Goal: Task Accomplishment & Management: Complete application form

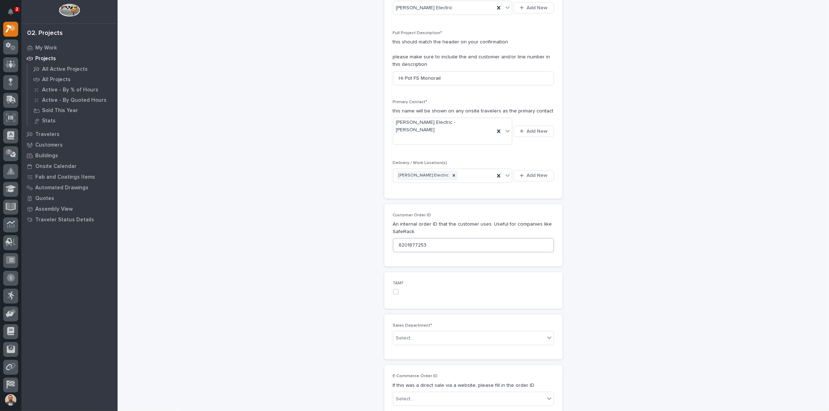
scroll to position [356, 0]
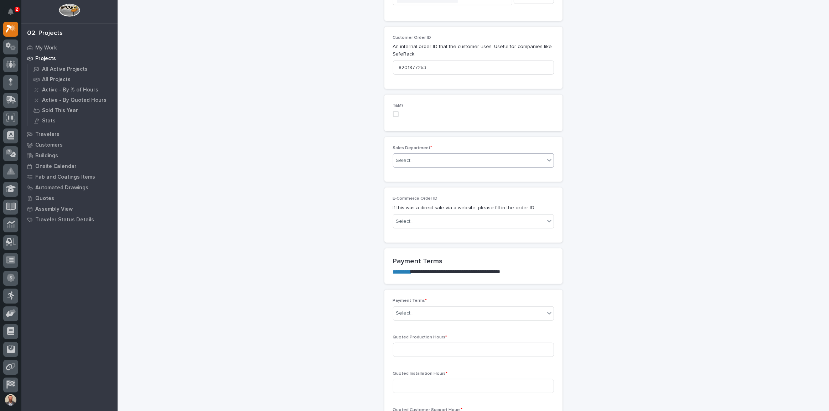
click at [492, 155] on div "Select..." at bounding box center [468, 161] width 151 height 12
click at [464, 171] on div "Regional Sales" at bounding box center [471, 173] width 160 height 12
click at [476, 216] on div "Select..." at bounding box center [468, 222] width 151 height 12
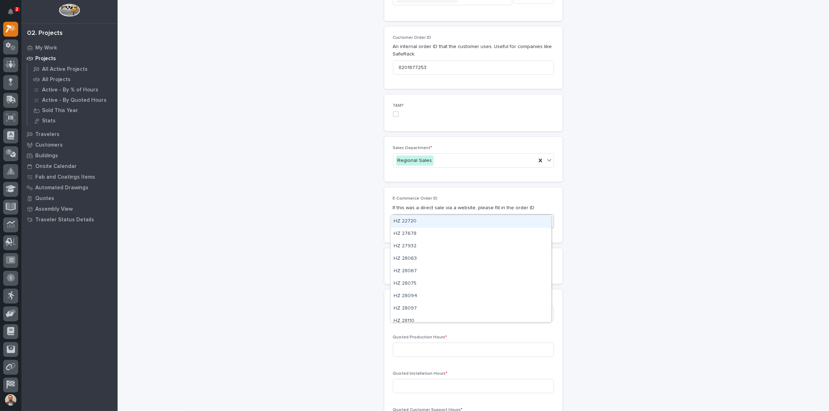
click at [477, 216] on div "Select..." at bounding box center [468, 222] width 151 height 12
click at [457, 308] on div "Select..." at bounding box center [468, 314] width 151 height 12
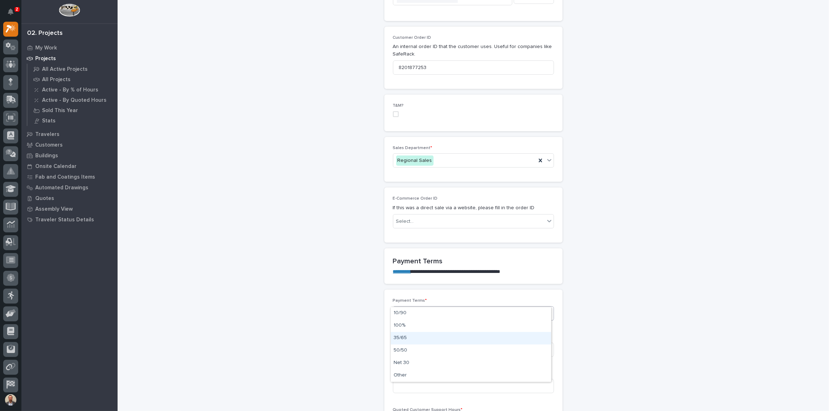
click at [439, 341] on div "35/65" at bounding box center [471, 338] width 160 height 12
click at [469, 343] on input at bounding box center [473, 350] width 161 height 14
type input "49"
type input "69"
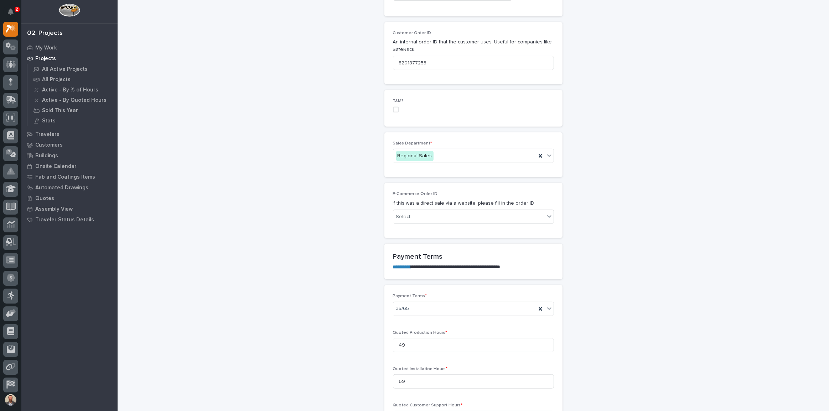
type input "4"
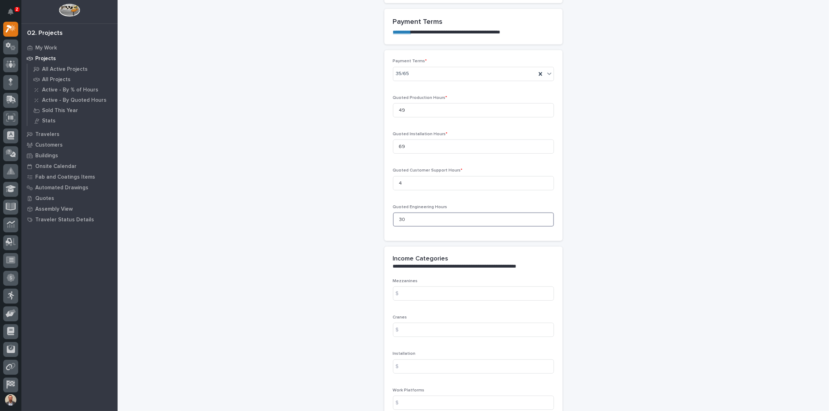
type input "30"
type input "2154.44"
type input "11174.78"
type input "10811"
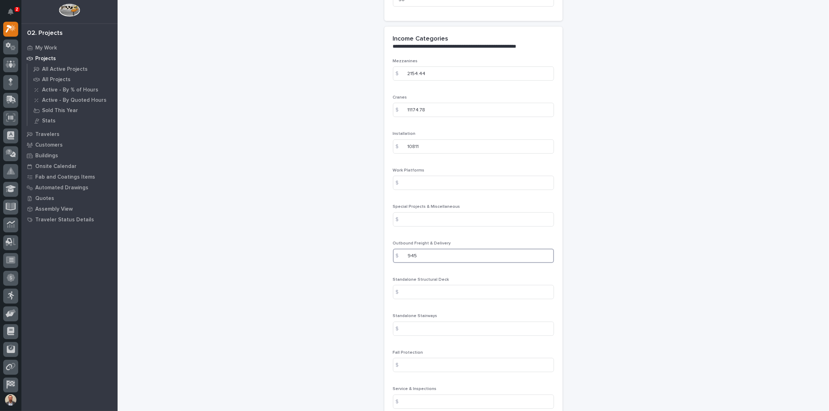
type input "945"
type input "17478"
type input "1110"
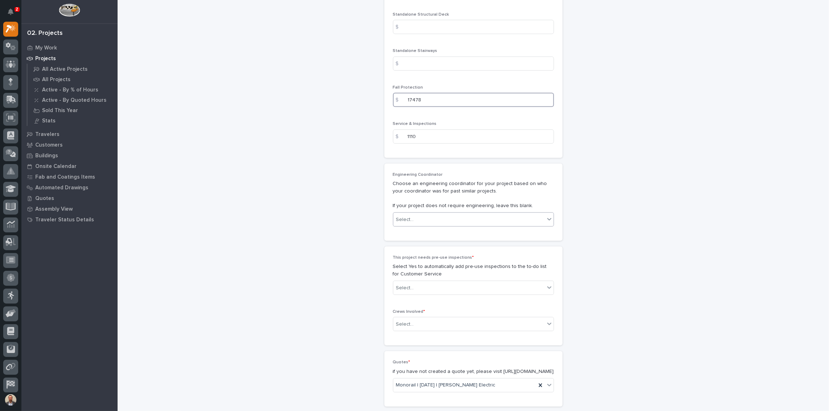
click at [436, 93] on input "17478" at bounding box center [473, 100] width 161 height 14
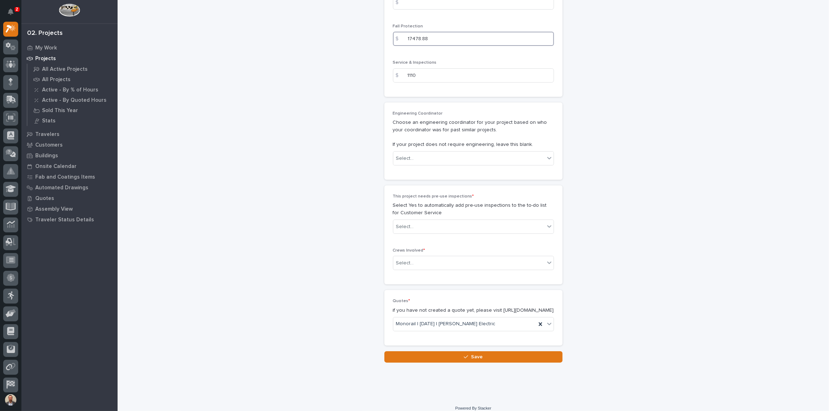
scroll to position [1143, 0]
type input "17478.88"
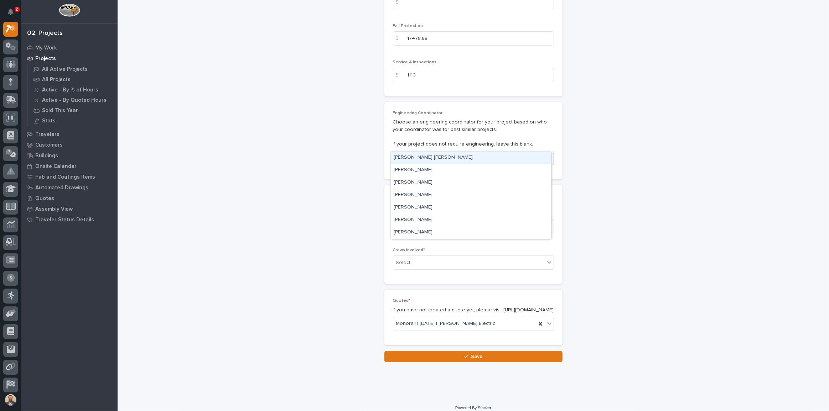
click at [475, 152] on div "Select..." at bounding box center [468, 158] width 151 height 12
click at [467, 220] on div "[PERSON_NAME]" at bounding box center [471, 220] width 160 height 12
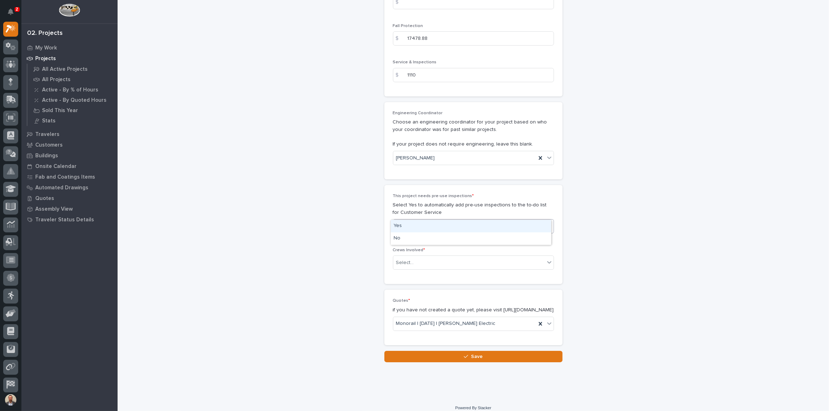
click at [471, 221] on div "Select..." at bounding box center [468, 227] width 151 height 12
click at [468, 225] on div "Yes" at bounding box center [471, 226] width 160 height 12
click at [480, 257] on div "Select..." at bounding box center [468, 263] width 151 height 12
click at [475, 263] on div "Production" at bounding box center [471, 262] width 160 height 12
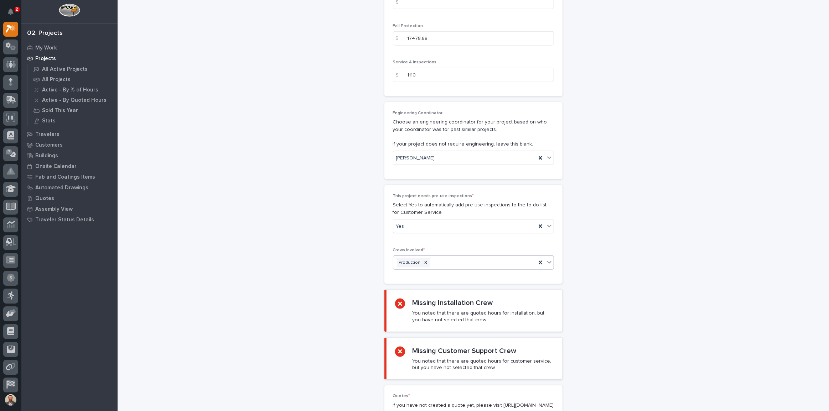
click at [509, 257] on div "Production" at bounding box center [464, 263] width 143 height 12
click at [495, 264] on div "Installation" at bounding box center [471, 262] width 160 height 12
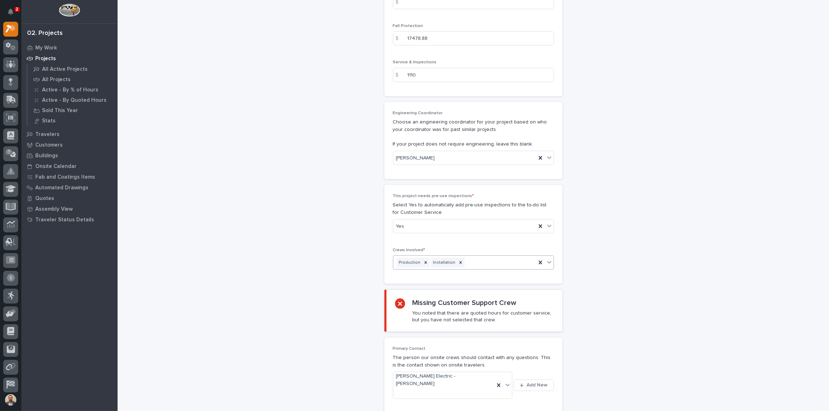
click at [499, 257] on div "Production Installation" at bounding box center [464, 263] width 143 height 12
click at [489, 265] on div "Customer Support" at bounding box center [471, 262] width 160 height 12
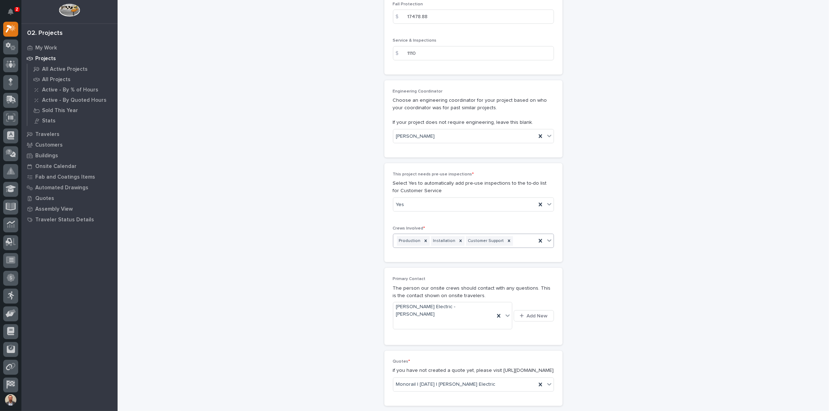
scroll to position [1212, 0]
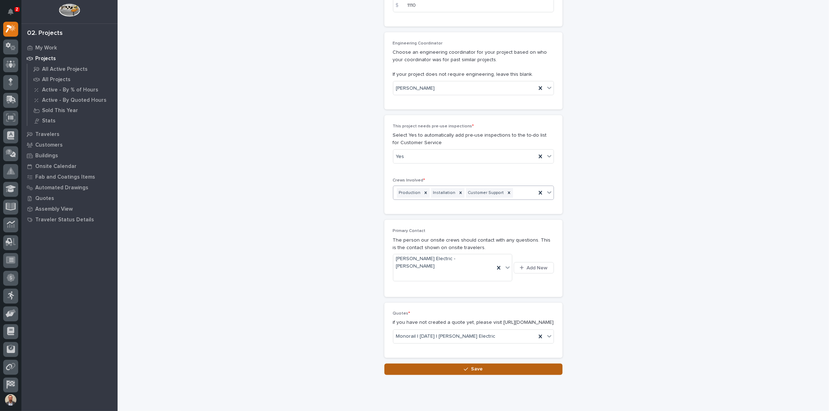
click at [467, 367] on div "button" at bounding box center [467, 369] width 7 height 5
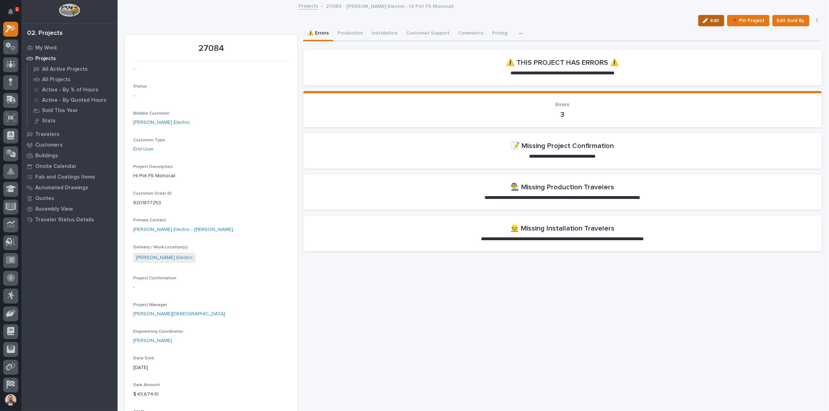
click at [698, 17] on button "Edit" at bounding box center [711, 20] width 26 height 11
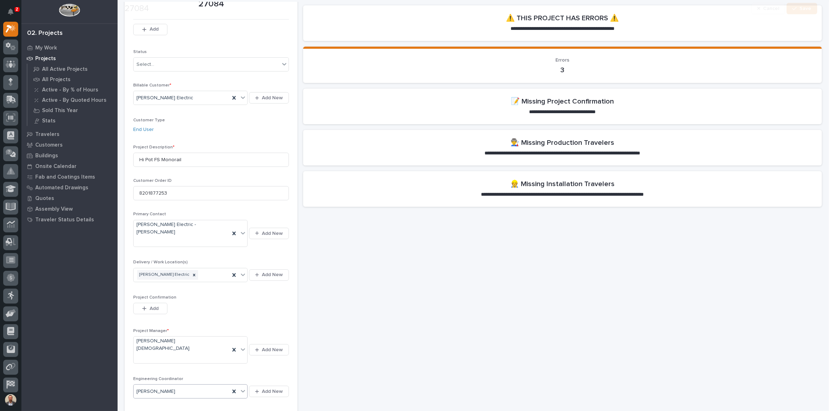
scroll to position [194, 0]
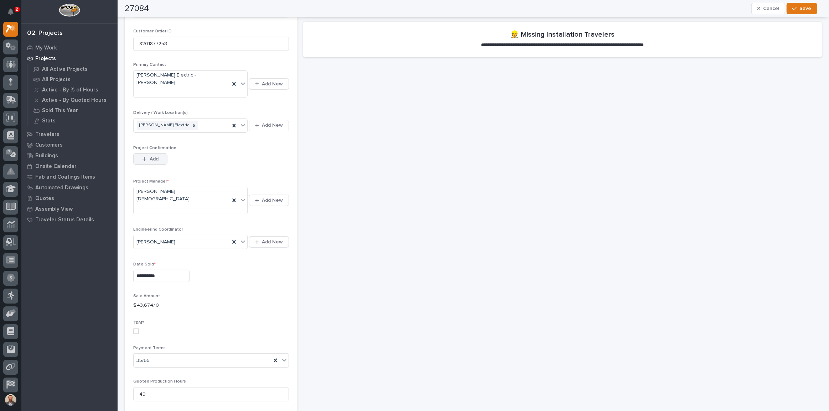
click at [154, 156] on span "Add" at bounding box center [154, 159] width 9 height 6
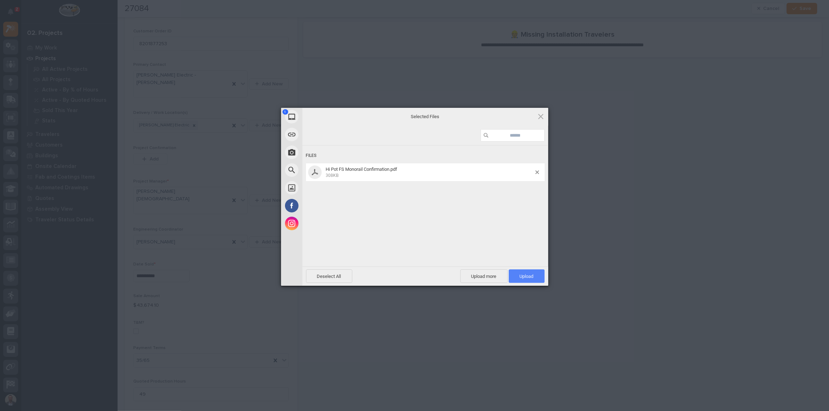
click at [524, 277] on span "Upload 1" at bounding box center [527, 276] width 14 height 5
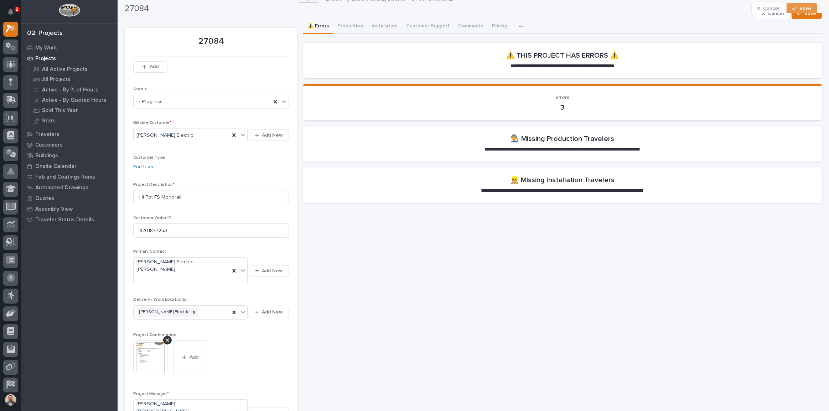
scroll to position [0, 0]
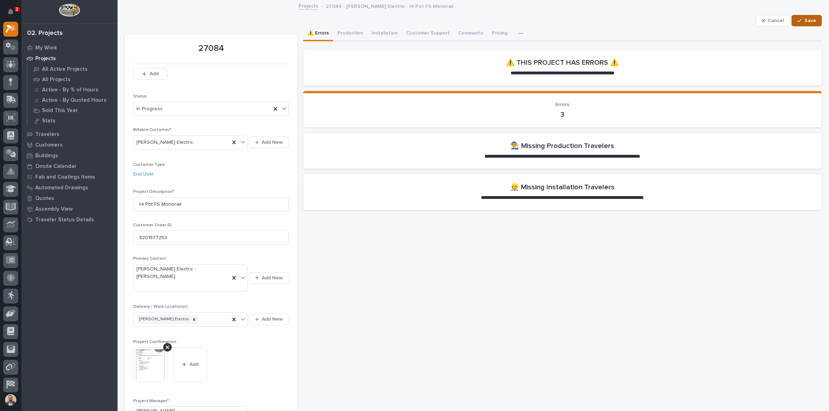
click at [805, 19] on span "Save" at bounding box center [810, 20] width 12 height 6
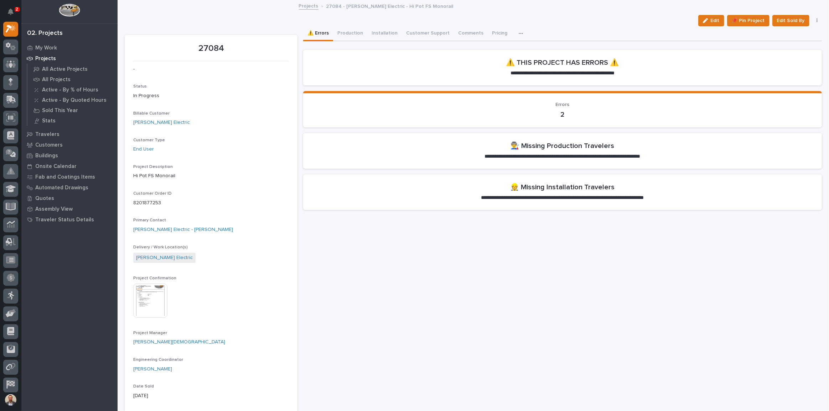
click at [514, 29] on button "button" at bounding box center [522, 33] width 16 height 14
click at [487, 31] on button "Pricing" at bounding box center [499, 33] width 24 height 15
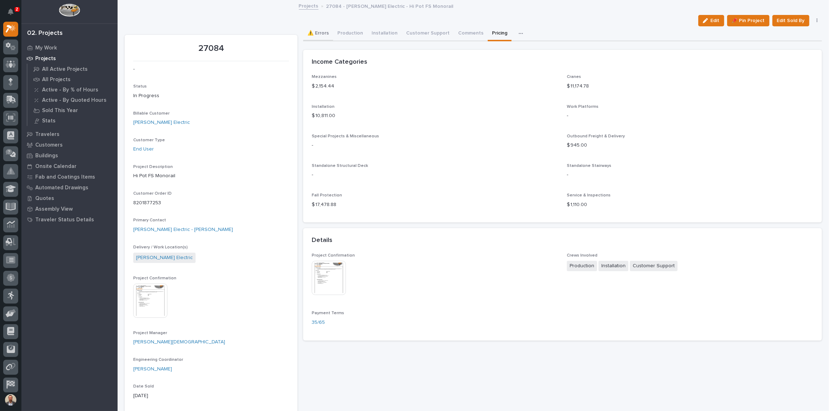
drag, startPoint x: 315, startPoint y: 30, endPoint x: 313, endPoint y: 27, distance: 3.8
click at [315, 30] on button "⚠️ Errors" at bounding box center [318, 33] width 30 height 15
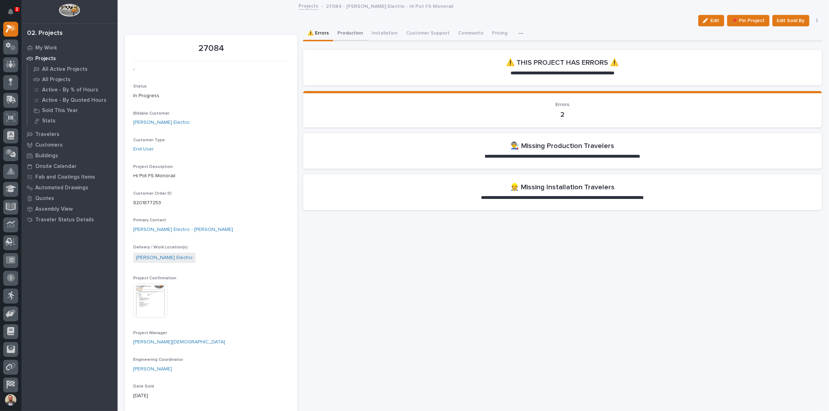
click at [341, 30] on button "Production" at bounding box center [350, 33] width 34 height 15
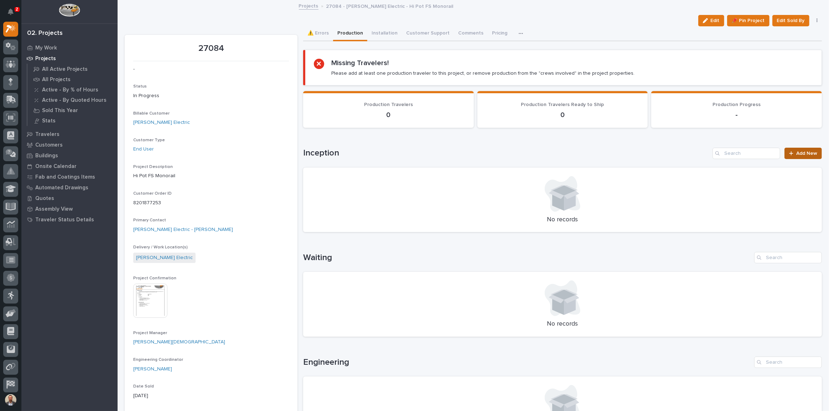
click at [796, 149] on link "Add New" at bounding box center [802, 153] width 37 height 11
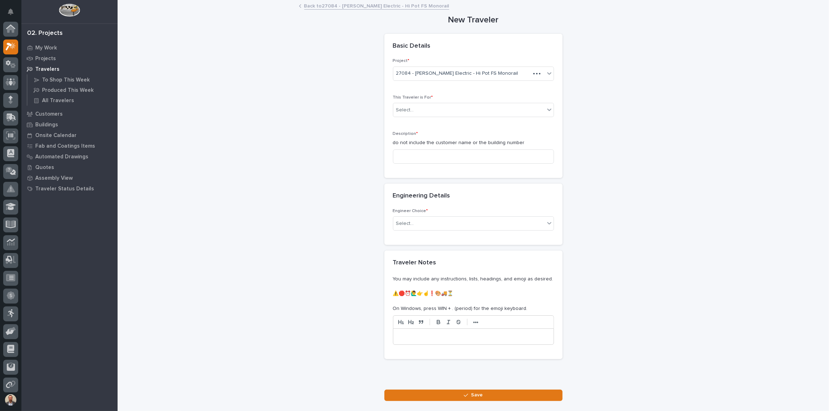
scroll to position [18, 0]
click at [486, 108] on div "Select..." at bounding box center [468, 110] width 151 height 12
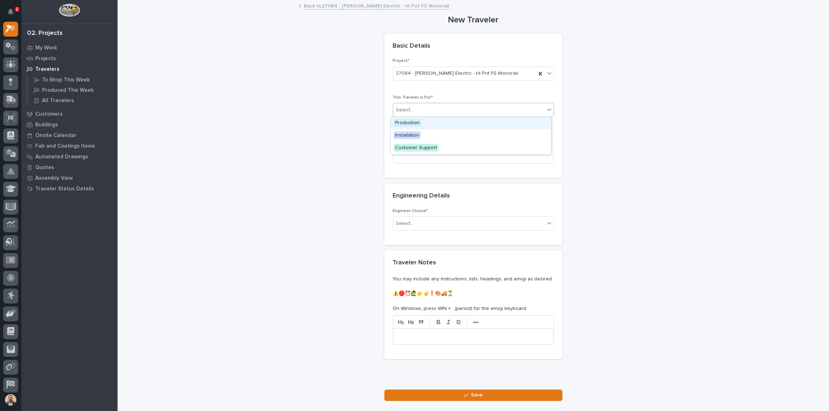
click at [478, 121] on div "Production" at bounding box center [471, 123] width 160 height 12
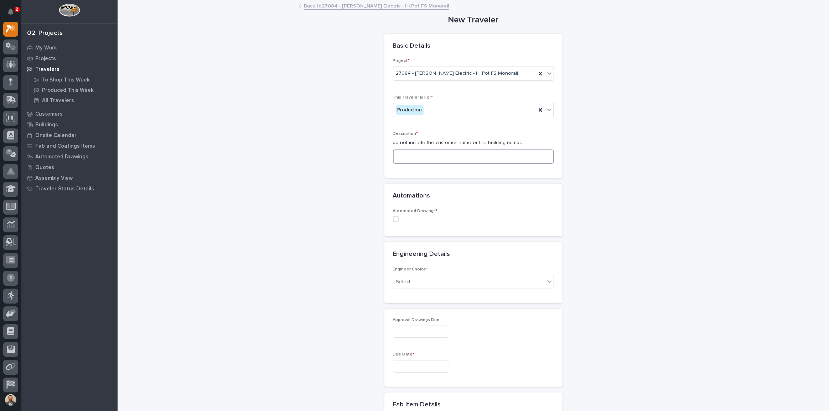
click at [492, 157] on input at bounding box center [473, 157] width 161 height 14
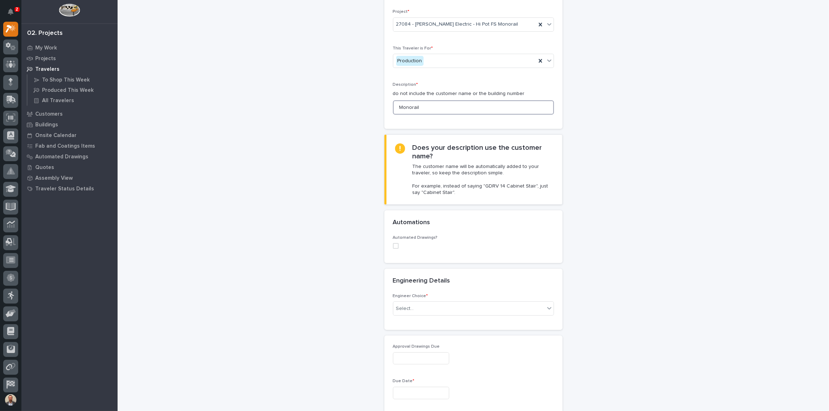
scroll to position [129, 0]
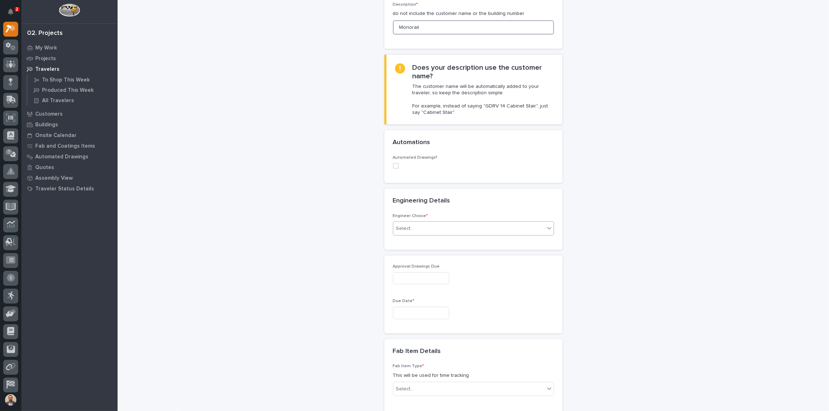
type input "Monorail"
click at [495, 227] on div "Select..." at bounding box center [468, 229] width 151 height 12
click at [478, 264] on div "I know who will draw this" at bounding box center [471, 266] width 160 height 12
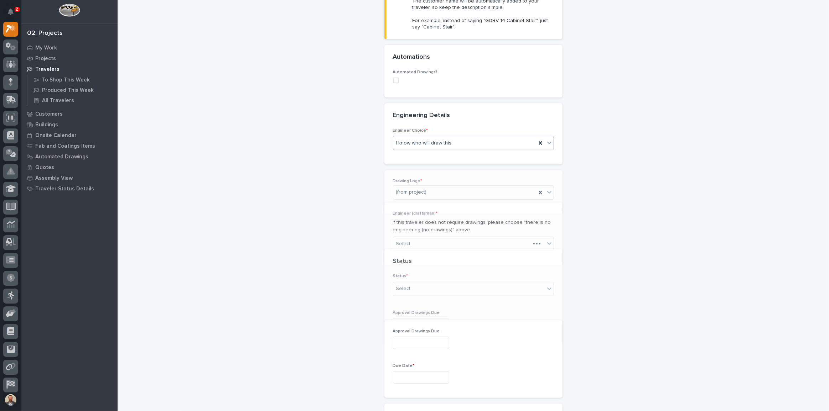
scroll to position [239, 0]
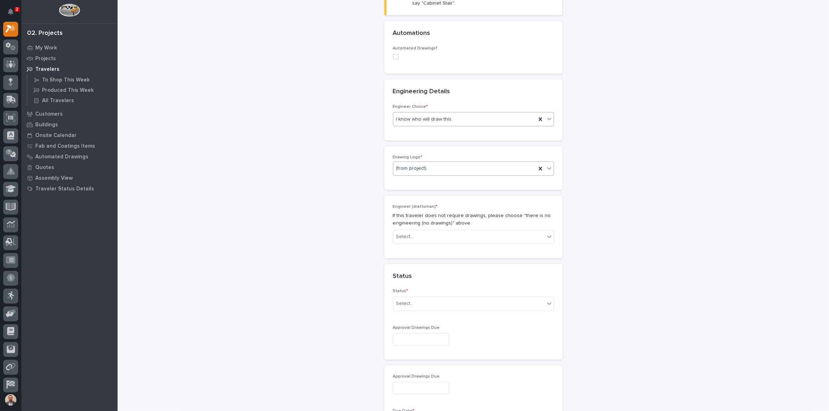
click at [473, 167] on div "(from project)" at bounding box center [464, 169] width 143 height 12
click at [459, 203] on div "PWI" at bounding box center [471, 206] width 160 height 12
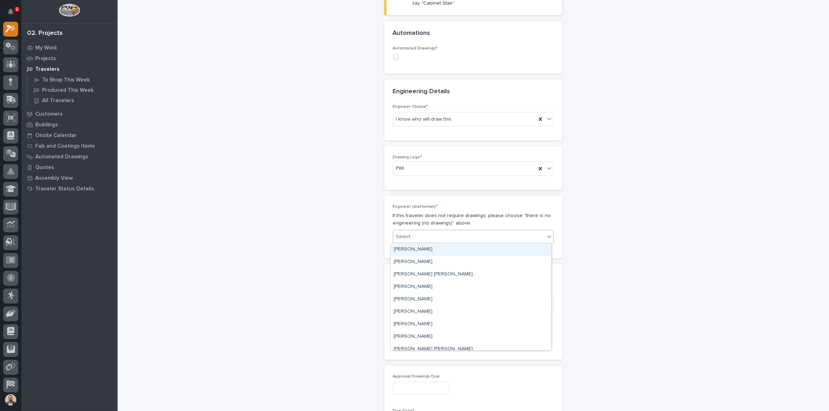
click at [455, 238] on div "Select..." at bounding box center [468, 237] width 151 height 12
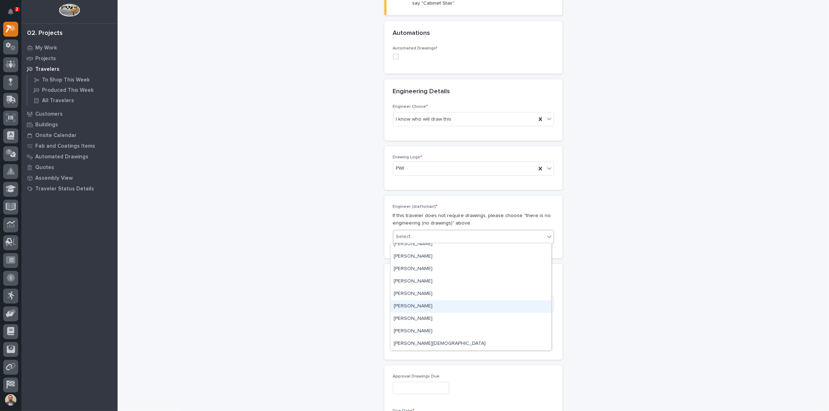
click at [456, 306] on div "[PERSON_NAME]" at bounding box center [471, 307] width 160 height 12
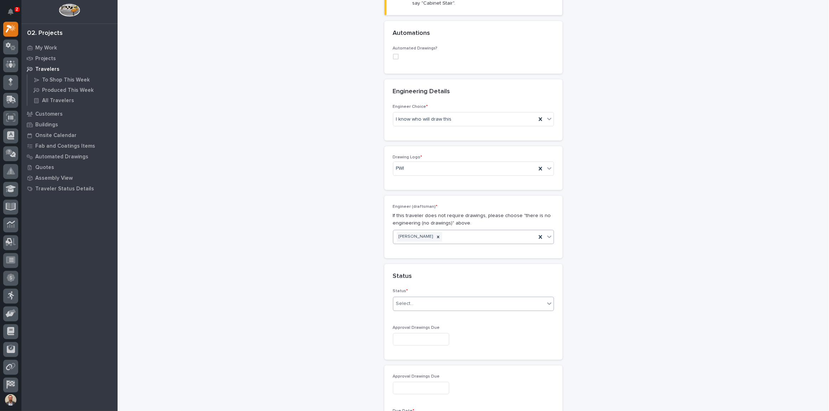
click at [460, 300] on div "Select..." at bounding box center [468, 304] width 151 height 12
click at [457, 317] on div "Sold (no traveler printed)" at bounding box center [471, 317] width 160 height 12
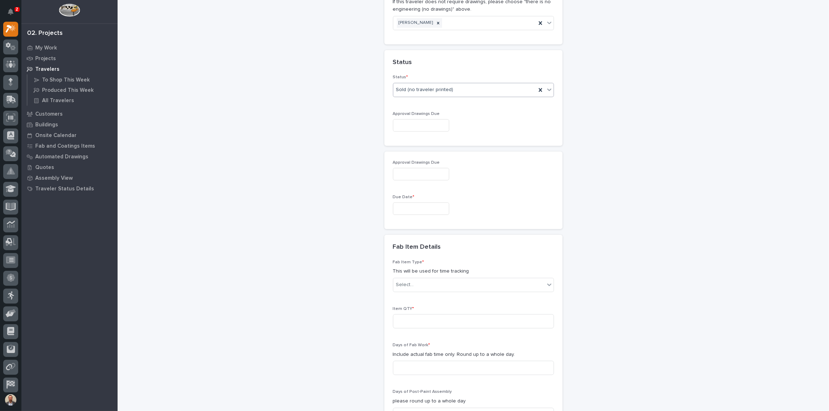
scroll to position [465, 0]
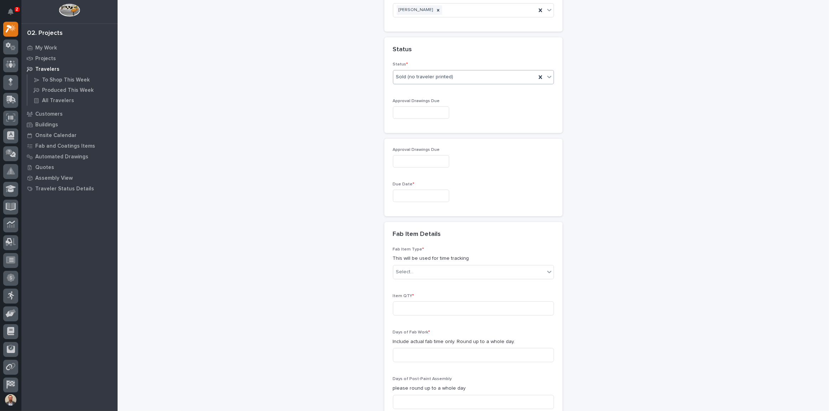
click at [423, 111] on input "text" at bounding box center [421, 112] width 56 height 12
click at [452, 126] on div "[DATE] 2025 Su Mo Tu We Th Fr Sa" at bounding box center [415, 139] width 85 height 27
click at [452, 130] on span "Next Month" at bounding box center [452, 131] width 0 height 9
click at [380, 129] on span "Previous Month" at bounding box center [380, 131] width 0 height 9
click at [452, 130] on span "Next Month" at bounding box center [452, 131] width 0 height 9
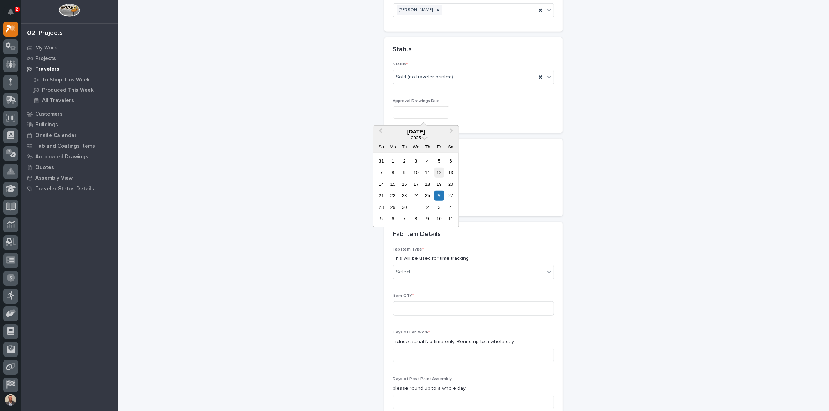
click at [439, 171] on div "12" at bounding box center [439, 173] width 10 height 10
type input "**********"
click at [442, 196] on input "text" at bounding box center [421, 196] width 56 height 12
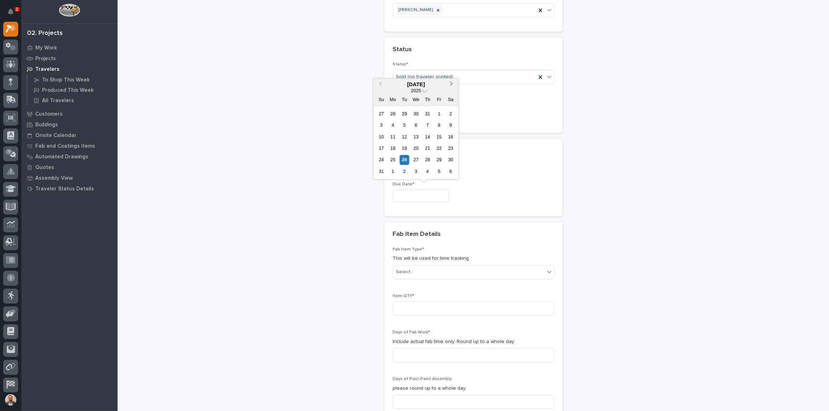
click at [448, 85] on button "Next Month" at bounding box center [452, 84] width 11 height 11
click at [390, 111] on div "1" at bounding box center [393, 114] width 10 height 10
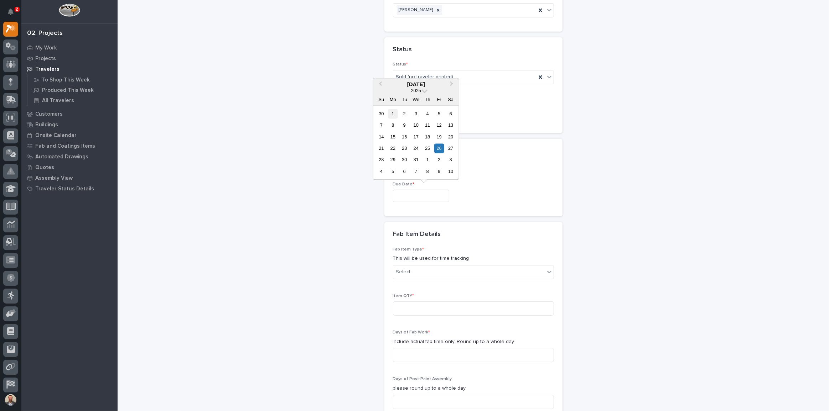
type input "**********"
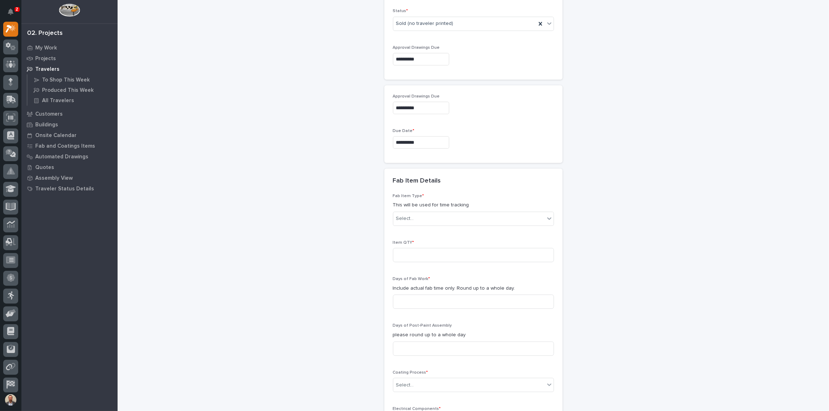
scroll to position [595, 0]
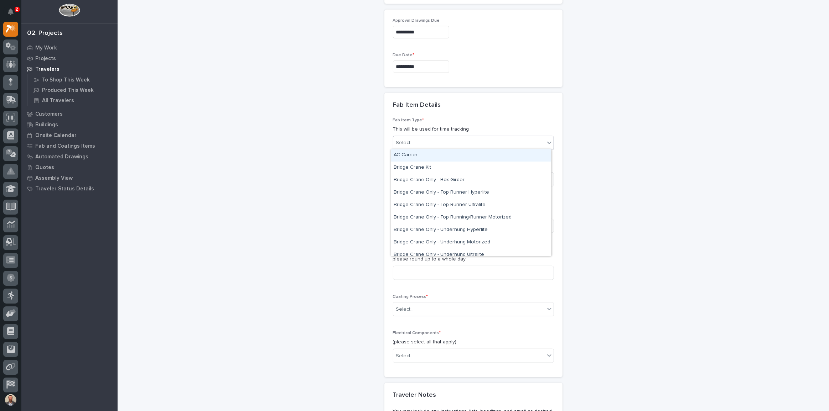
click at [454, 138] on div "Select..." at bounding box center [468, 143] width 151 height 12
type input "*"
type input "*****"
click at [474, 156] on div "Crane Components - Other" at bounding box center [471, 155] width 160 height 12
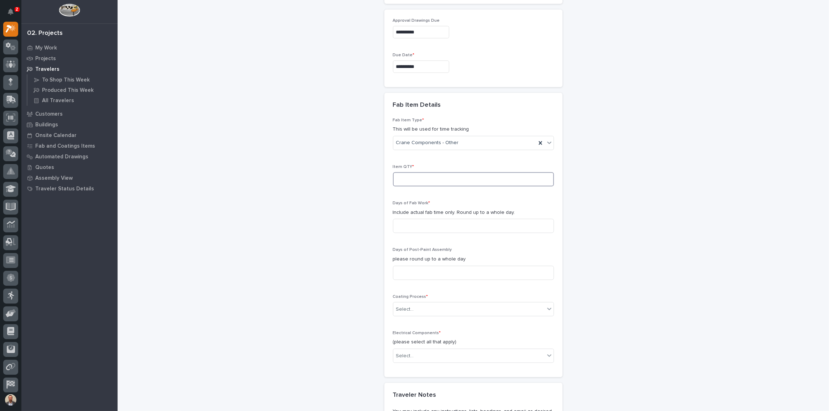
click at [464, 178] on input at bounding box center [473, 179] width 161 height 14
type input "1"
click at [450, 225] on input at bounding box center [473, 226] width 161 height 14
click at [445, 224] on input at bounding box center [473, 226] width 161 height 14
type input "2"
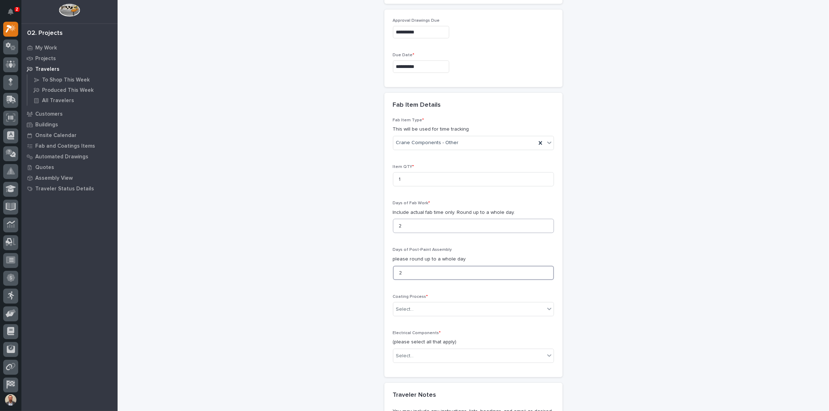
type input "2"
click at [548, 311] on div at bounding box center [549, 309] width 9 height 13
click at [520, 334] on div "In-House Paint/Powder" at bounding box center [471, 334] width 160 height 12
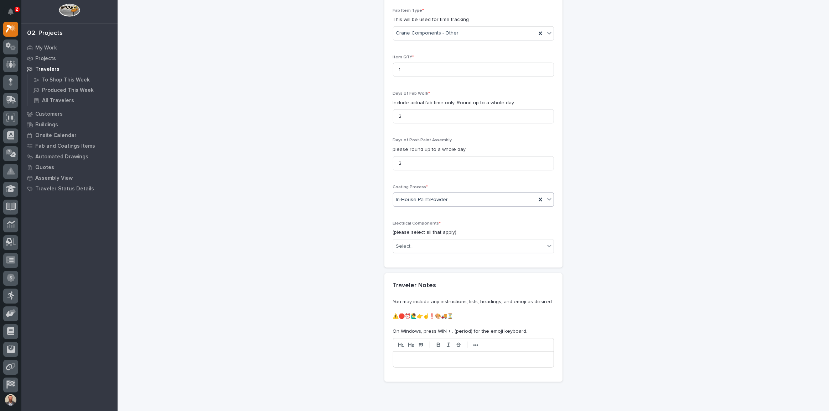
scroll to position [724, 0]
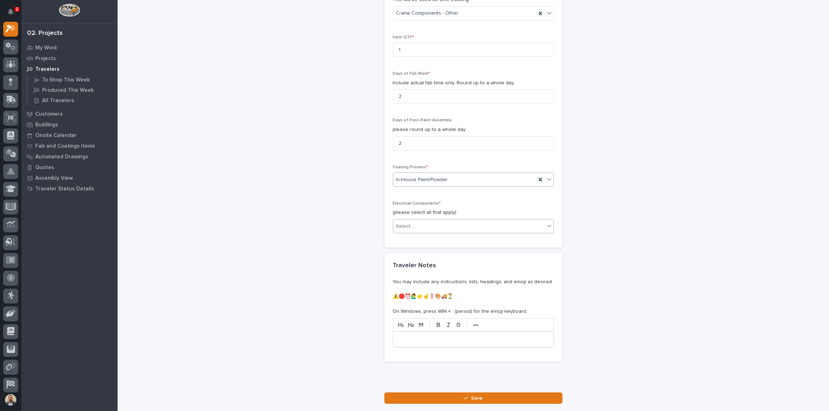
click at [513, 222] on div "Select..." at bounding box center [468, 227] width 151 height 12
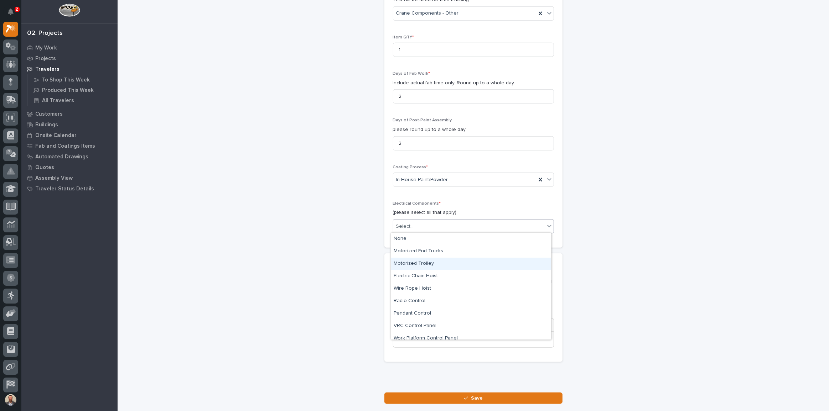
click at [499, 260] on div "Motorized Trolley" at bounding box center [471, 264] width 160 height 12
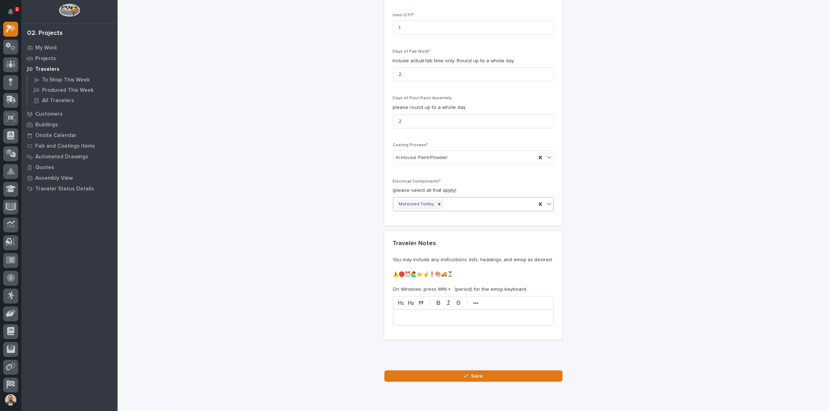
scroll to position [771, 0]
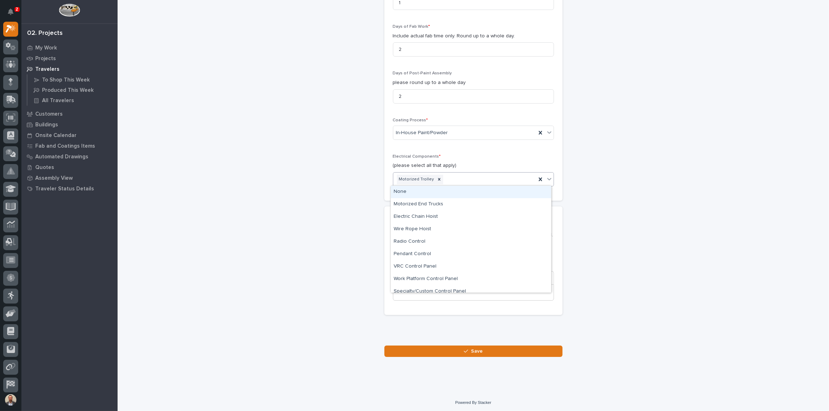
click at [550, 182] on div at bounding box center [549, 179] width 9 height 13
click at [452, 235] on div "Radio Control" at bounding box center [471, 236] width 160 height 12
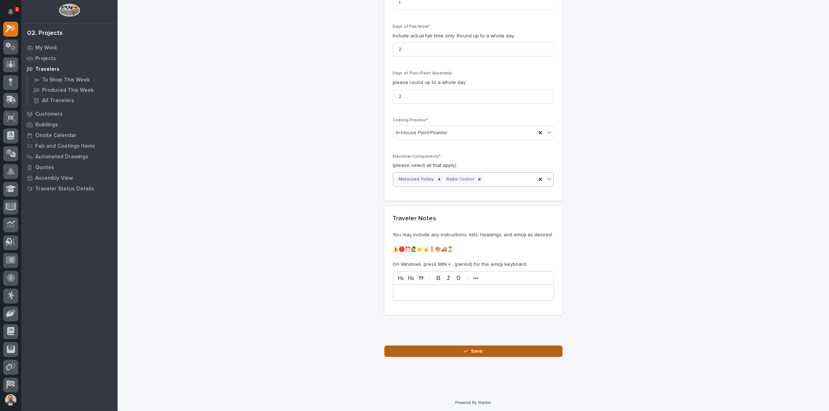
click at [487, 349] on button "Save" at bounding box center [473, 351] width 178 height 11
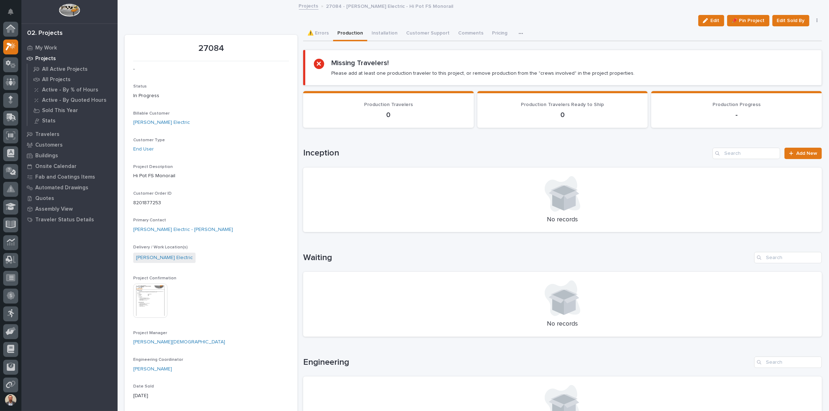
scroll to position [18, 0]
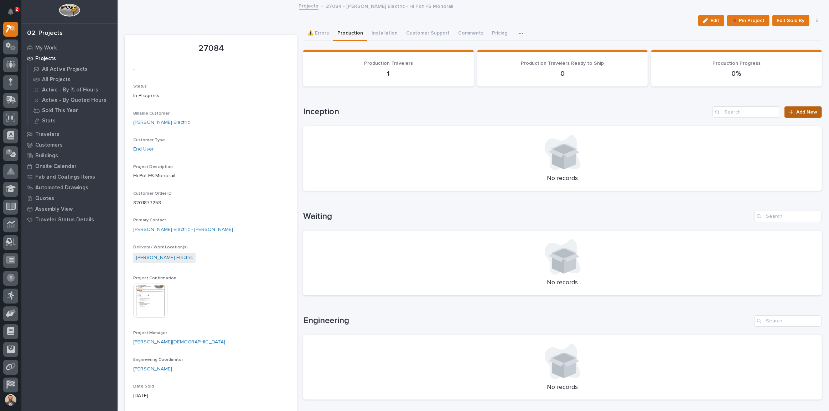
click at [805, 113] on span "Add New" at bounding box center [806, 112] width 21 height 5
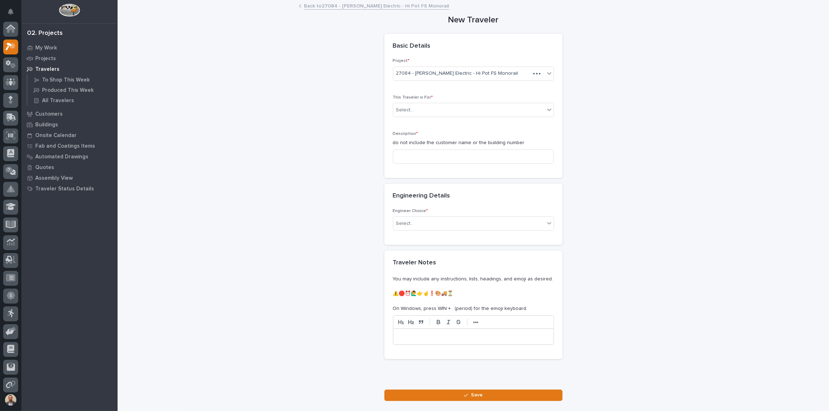
scroll to position [18, 0]
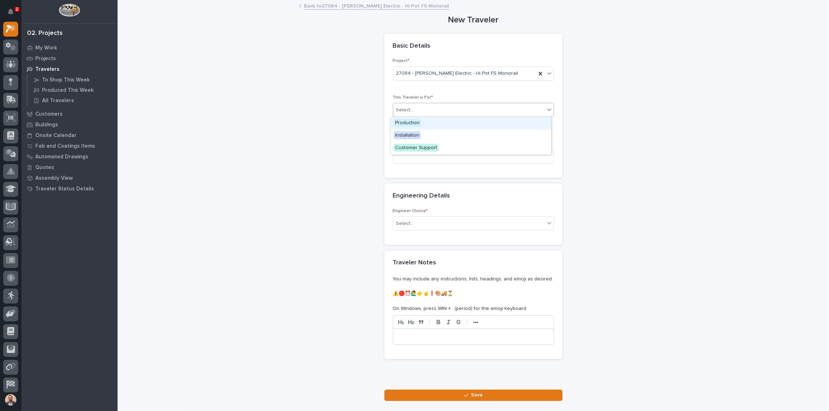
click at [438, 108] on div "Select..." at bounding box center [468, 110] width 151 height 12
click at [433, 125] on div "Production" at bounding box center [471, 123] width 160 height 12
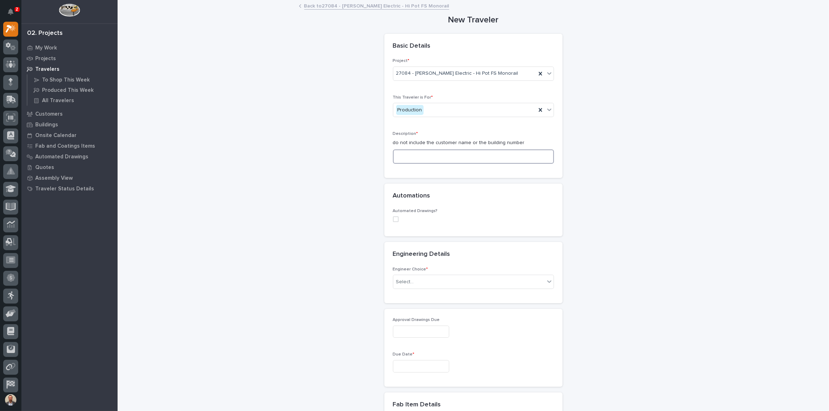
click at [445, 156] on input at bounding box center [473, 157] width 161 height 14
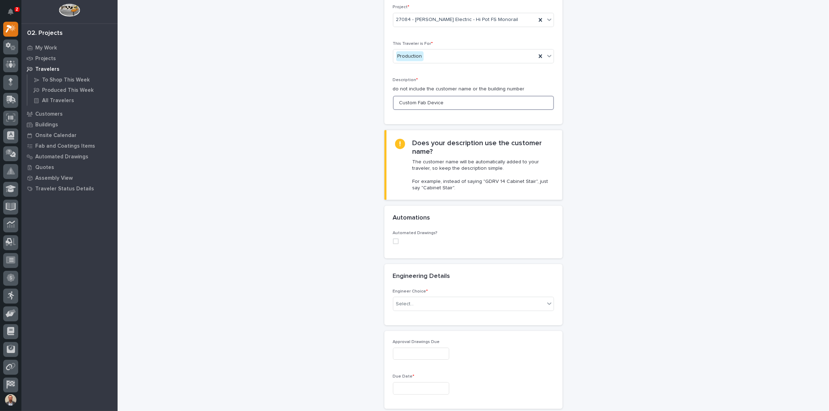
scroll to position [129, 0]
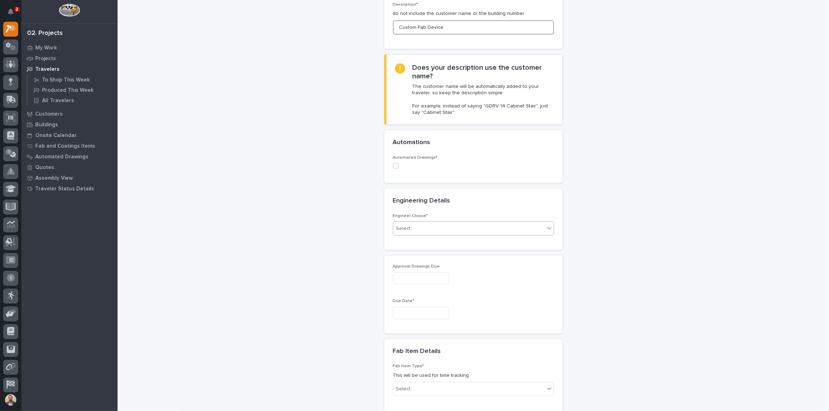
type input "Custom Fab Device"
click at [416, 228] on div "Select..." at bounding box center [468, 229] width 151 height 12
click at [444, 258] on div "I want my coordinator to choose an engineer" at bounding box center [471, 254] width 160 height 12
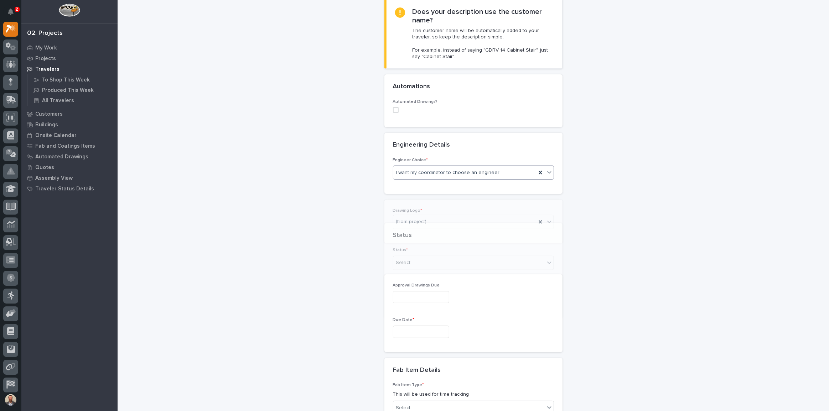
click at [479, 222] on body "2 My Settings Log Out 02. Projects My Work Projects Travelers To Shop This Week…" at bounding box center [414, 205] width 829 height 411
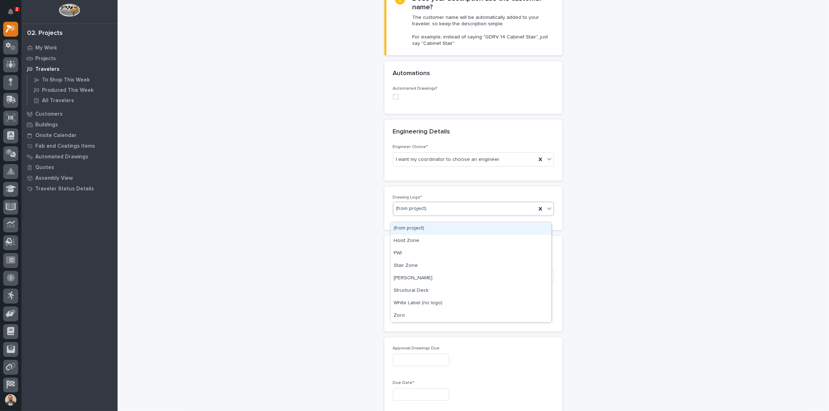
scroll to position [204, 0]
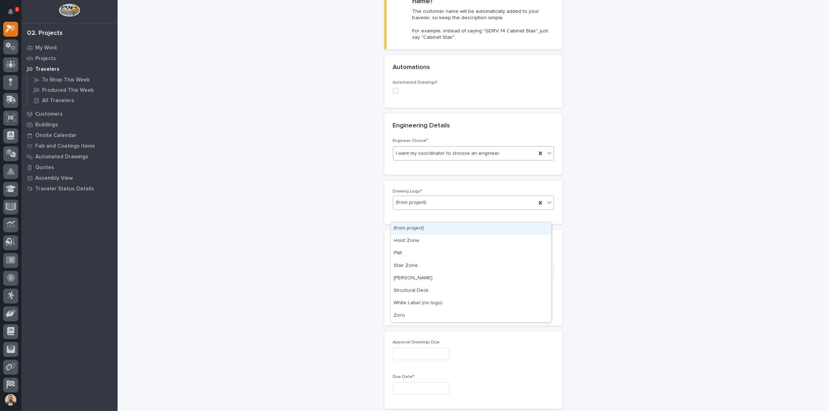
click at [504, 151] on div "I want my coordinator to choose an engineer" at bounding box center [464, 154] width 143 height 12
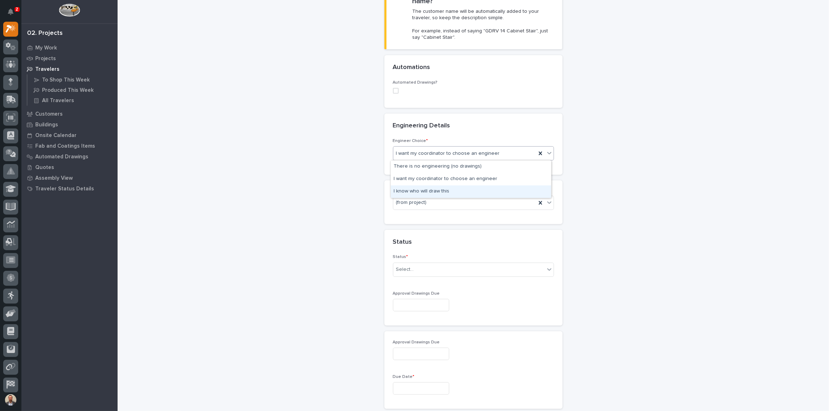
click at [481, 187] on div "I know who will draw this" at bounding box center [471, 192] width 160 height 12
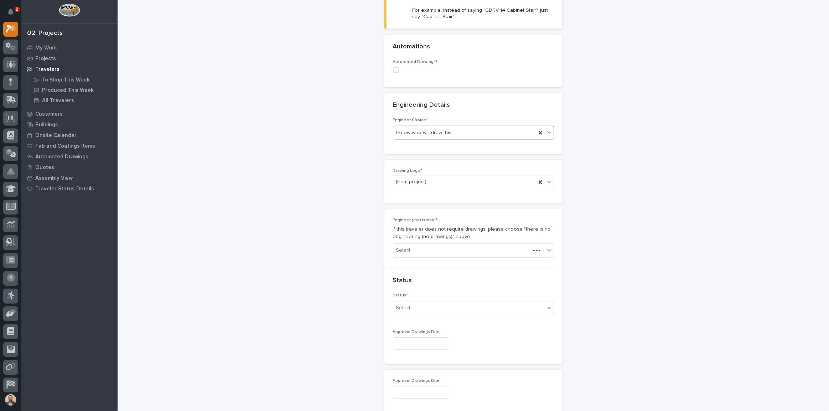
scroll to position [239, 0]
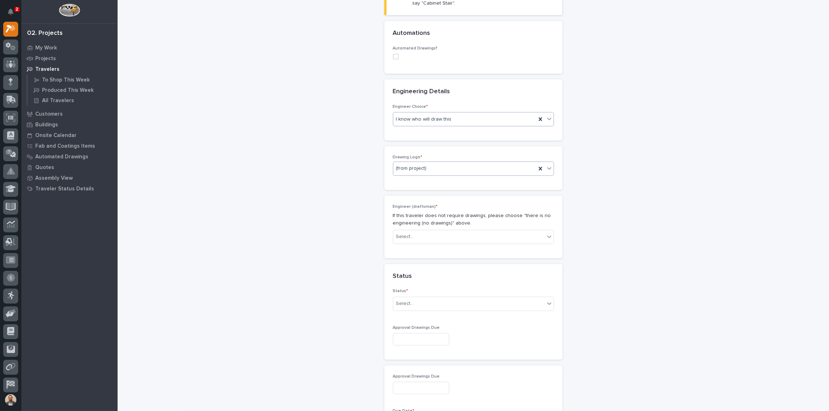
drag, startPoint x: 481, startPoint y: 161, endPoint x: 479, endPoint y: 165, distance: 4.2
click at [480, 162] on div "(from project)" at bounding box center [473, 169] width 161 height 14
click at [460, 205] on div "PWI" at bounding box center [471, 206] width 160 height 12
click at [459, 234] on div "Select..." at bounding box center [468, 237] width 151 height 12
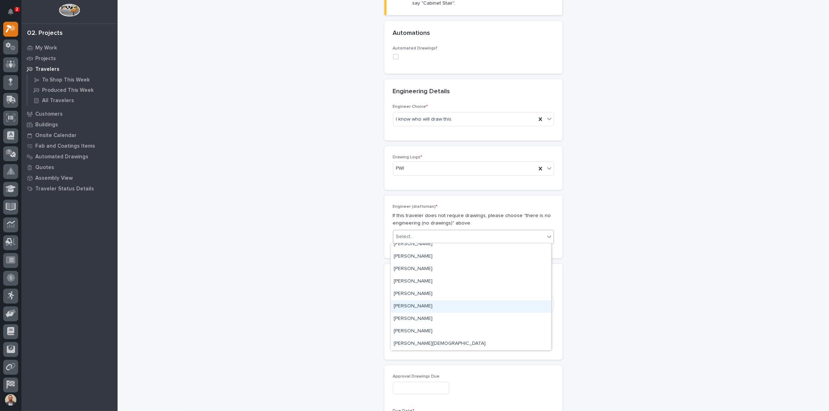
click at [467, 306] on div "[PERSON_NAME]" at bounding box center [471, 307] width 160 height 12
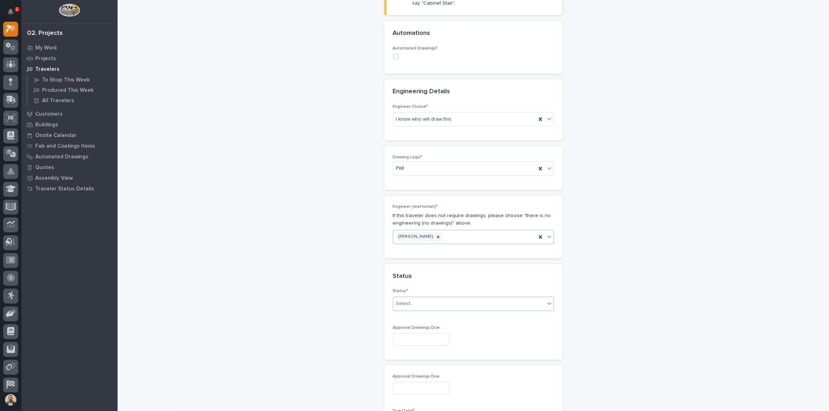
click at [463, 304] on div "Select..." at bounding box center [468, 304] width 151 height 12
click at [464, 316] on div "Sold (no traveler printed)" at bounding box center [471, 317] width 160 height 12
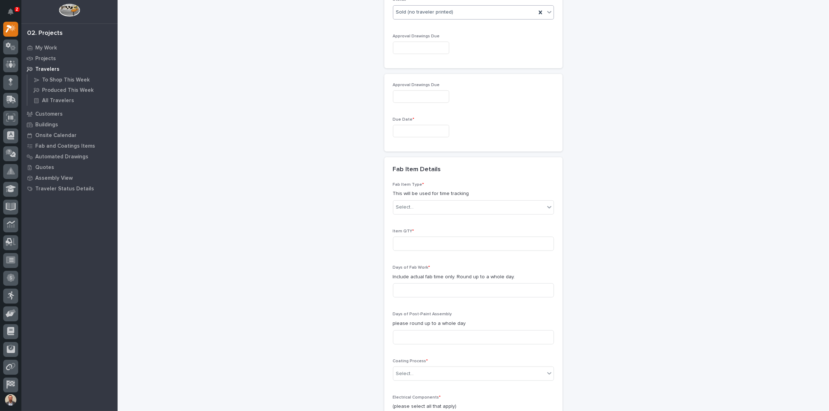
click at [436, 49] on input "text" at bounding box center [421, 48] width 56 height 12
click at [452, 67] on span "Next Month" at bounding box center [452, 66] width 0 height 9
click at [438, 109] on div "12" at bounding box center [439, 108] width 10 height 10
type input "**********"
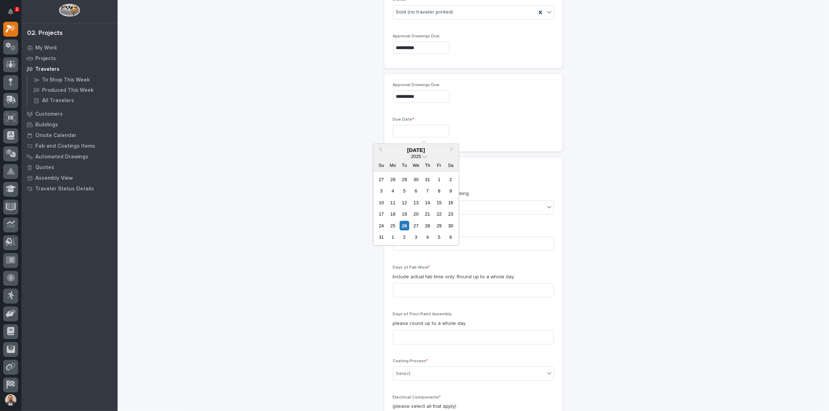
click at [436, 133] on input "text" at bounding box center [421, 131] width 56 height 12
click at [452, 148] on span "Next Month" at bounding box center [452, 150] width 0 height 9
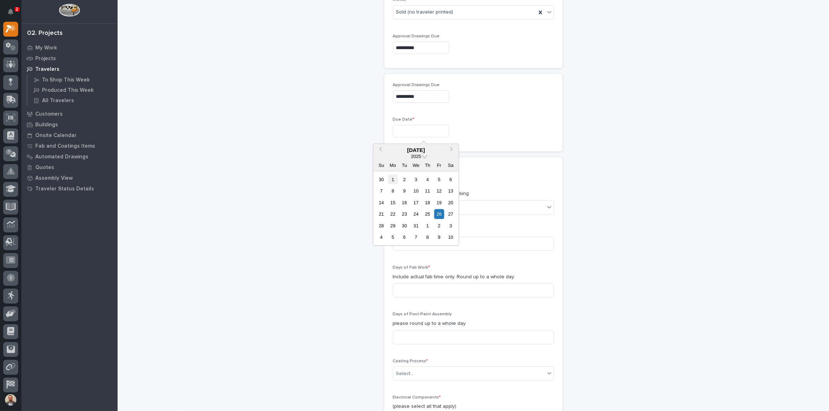
click at [390, 175] on div "1" at bounding box center [393, 180] width 10 height 10
type input "**********"
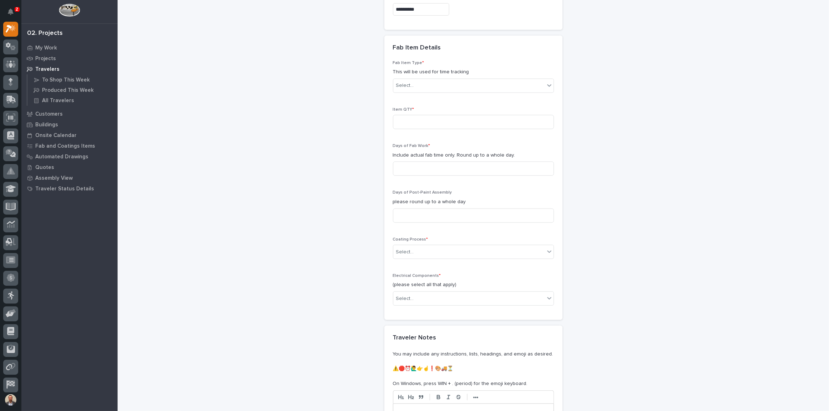
scroll to position [659, 0]
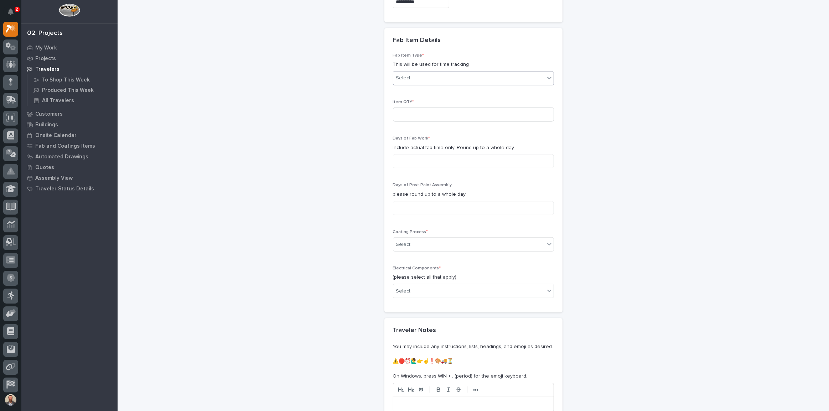
click at [492, 75] on div "Select..." at bounding box center [468, 78] width 151 height 12
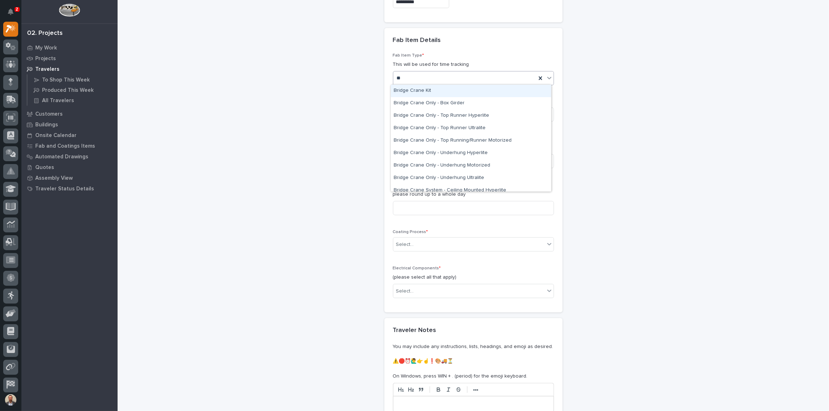
type input "*"
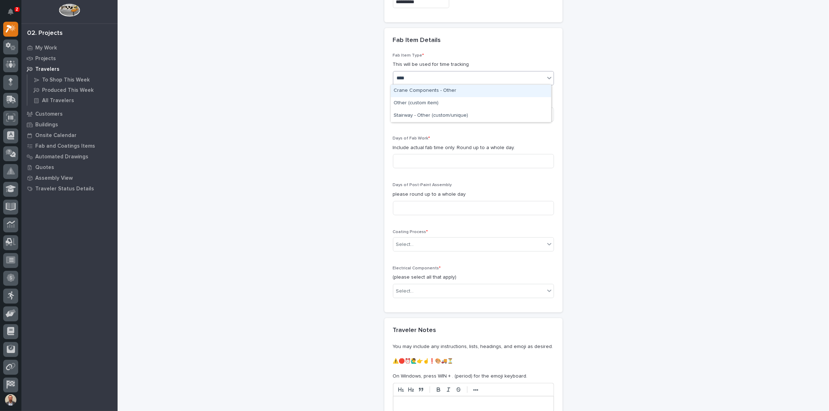
type input "*****"
click at [491, 88] on div "Crane Components - Other" at bounding box center [471, 91] width 160 height 12
click at [482, 115] on input at bounding box center [473, 115] width 161 height 14
type input "1"
click at [460, 160] on input at bounding box center [473, 161] width 161 height 14
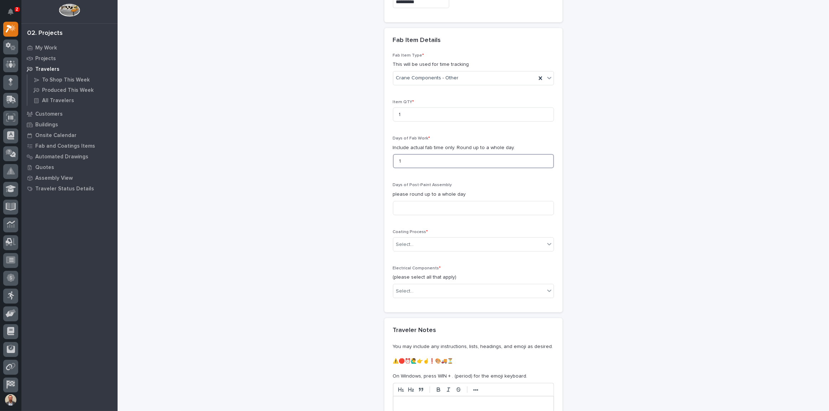
type input "1"
click at [462, 242] on div "Select..." at bounding box center [468, 245] width 151 height 12
click at [465, 270] on div "In-House Paint/Powder" at bounding box center [471, 270] width 160 height 12
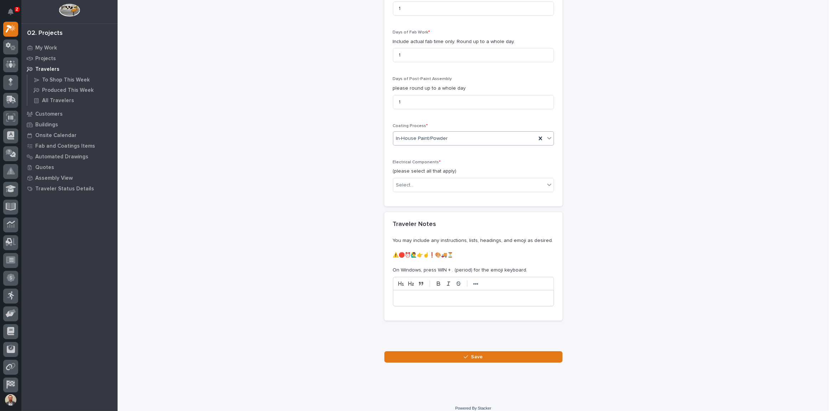
scroll to position [771, 0]
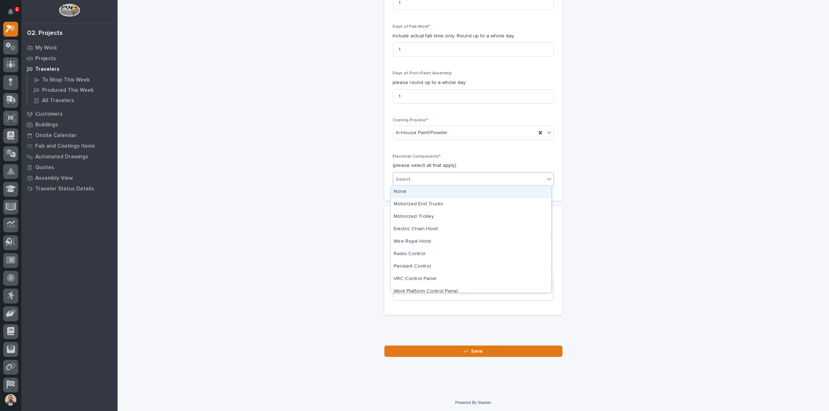
click at [433, 178] on div "Select..." at bounding box center [468, 180] width 151 height 12
click at [436, 191] on div "None" at bounding box center [471, 192] width 160 height 12
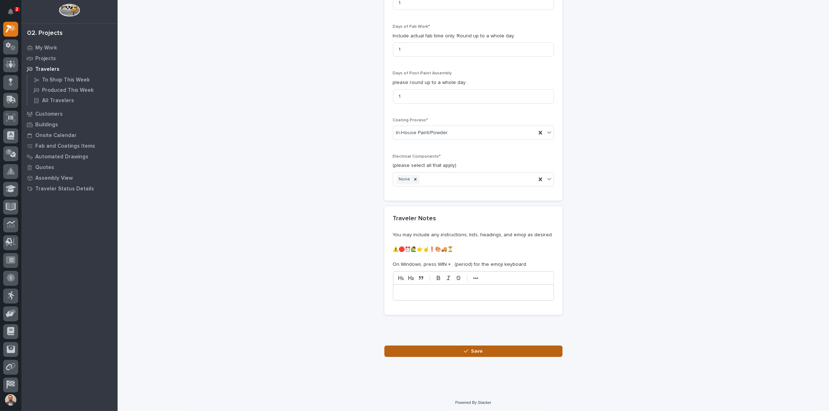
click at [475, 353] on span "Save" at bounding box center [477, 351] width 12 height 6
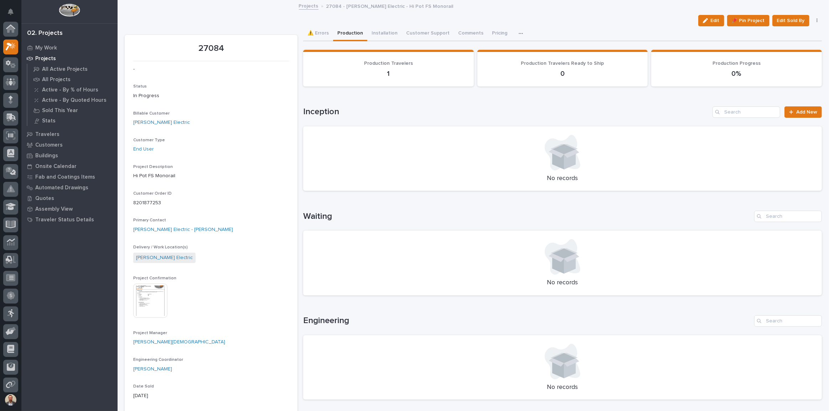
scroll to position [18, 0]
